Goal: Task Accomplishment & Management: Manage account settings

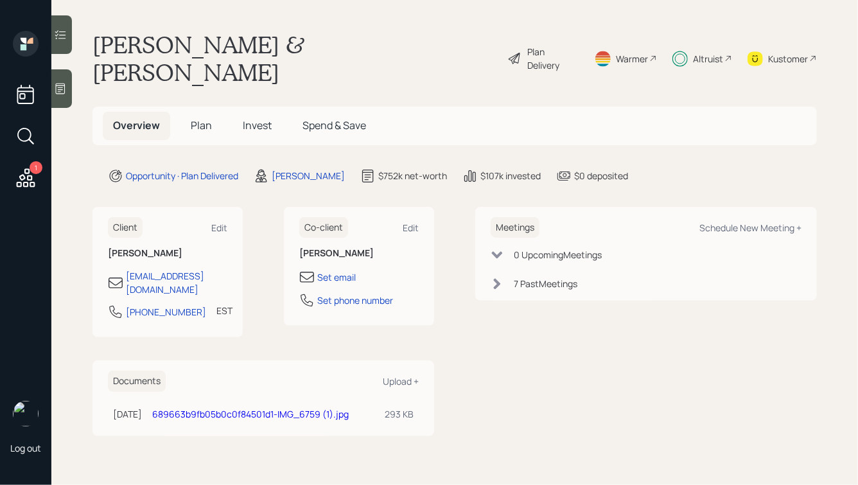
click at [256, 118] on span "Invest" at bounding box center [257, 125] width 29 height 14
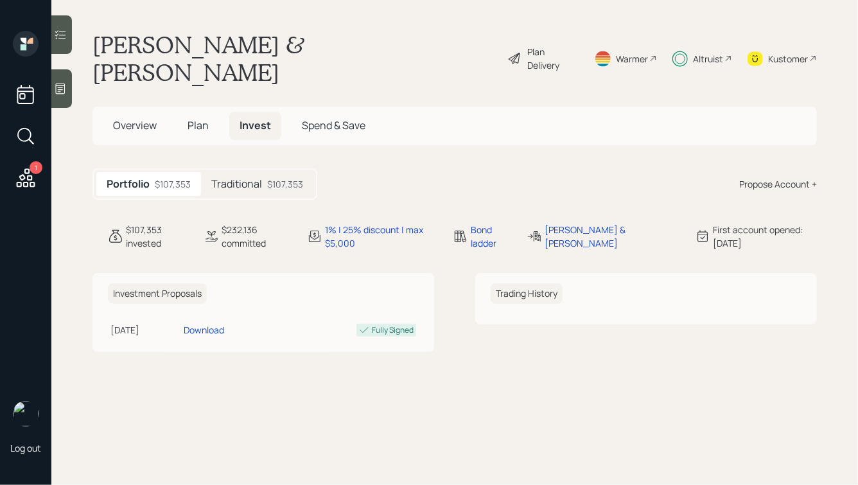
click at [253, 178] on h5 "Traditional" at bounding box center [236, 184] width 51 height 12
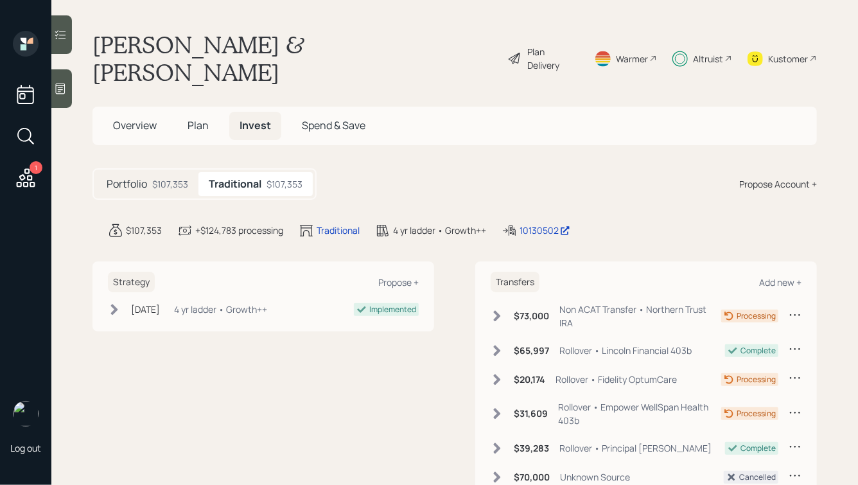
scroll to position [80, 0]
